Goal: Download file/media

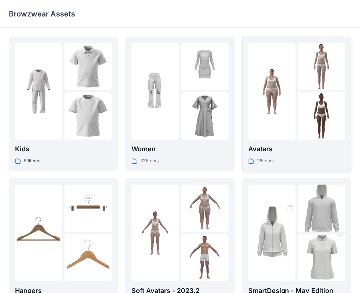
click at [289, 121] on div at bounding box center [271, 91] width 47 height 97
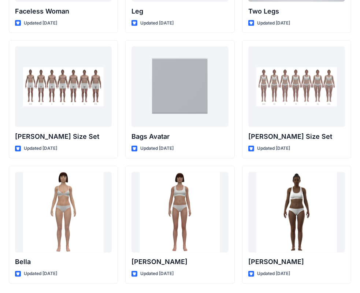
scroll to position [749, 0]
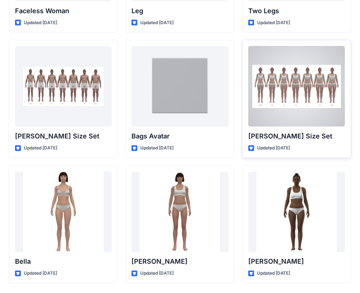
click at [283, 133] on p "[PERSON_NAME] Size Set" at bounding box center [296, 136] width 97 height 10
click at [271, 136] on p "[PERSON_NAME] Size Set" at bounding box center [296, 136] width 97 height 10
click at [294, 79] on div at bounding box center [296, 86] width 97 height 80
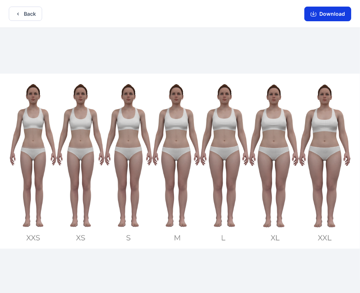
click at [329, 16] on button "Download" at bounding box center [327, 14] width 47 height 15
